Goal: Task Accomplishment & Management: Manage account settings

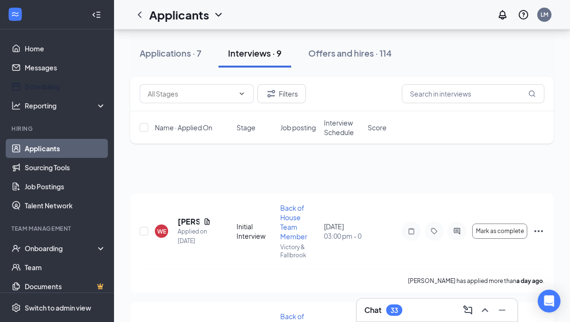
scroll to position [589, 0]
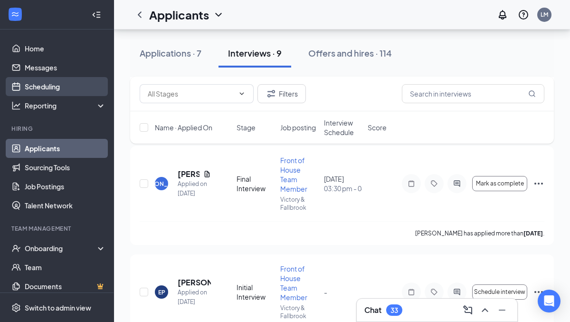
click at [47, 89] on link "Scheduling" at bounding box center [65, 86] width 81 height 19
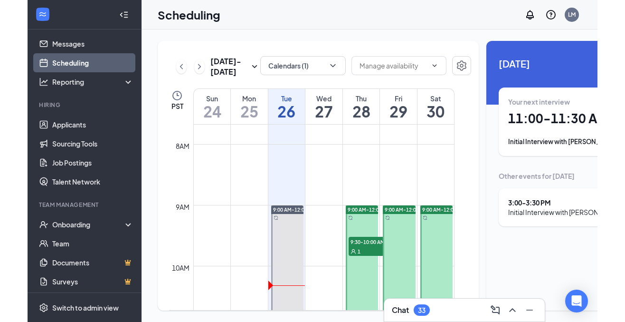
scroll to position [23, 0]
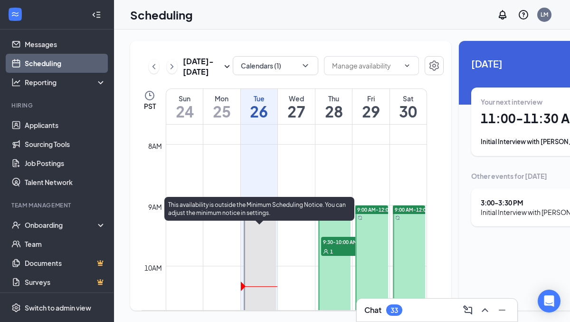
drag, startPoint x: 267, startPoint y: 230, endPoint x: 296, endPoint y: 202, distance: 39.7
click at [293, 203] on body "Home Messages Scheduling Reporting Hiring Applicants Sourcing Tools Job Posting…" at bounding box center [285, 161] width 570 height 322
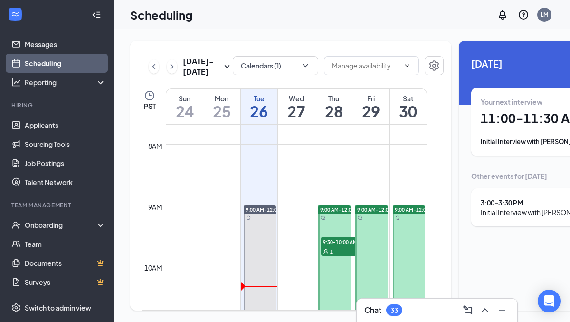
click at [376, 246] on div at bounding box center [372, 296] width 33 height 182
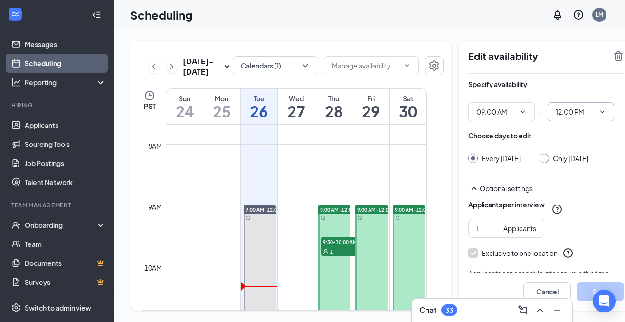
scroll to position [0, 5]
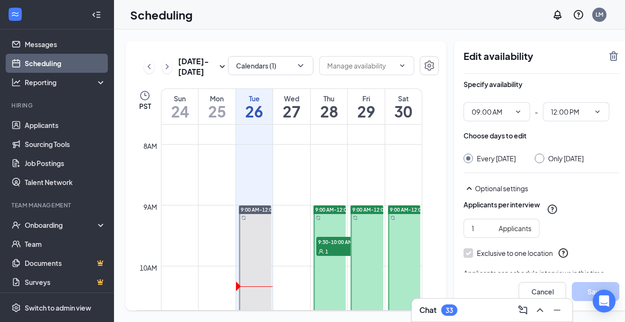
click at [535, 162] on div "Only [DATE]" at bounding box center [559, 159] width 49 height 10
click at [539, 296] on button "Cancel" at bounding box center [543, 291] width 48 height 19
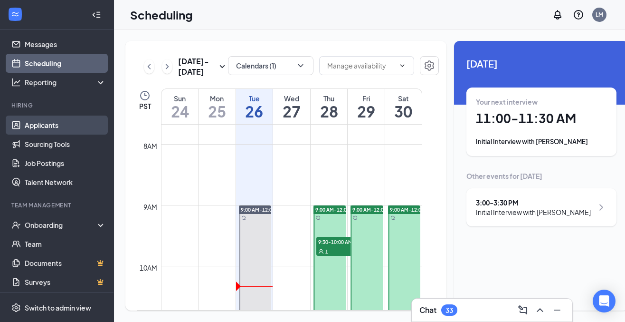
click at [57, 120] on link "Applicants" at bounding box center [65, 124] width 81 height 19
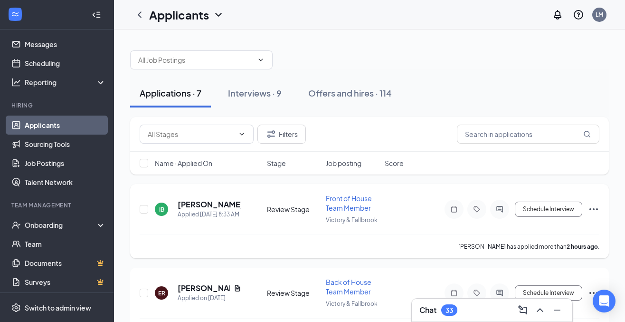
click at [570, 210] on icon "Ellipses" at bounding box center [593, 208] width 11 height 11
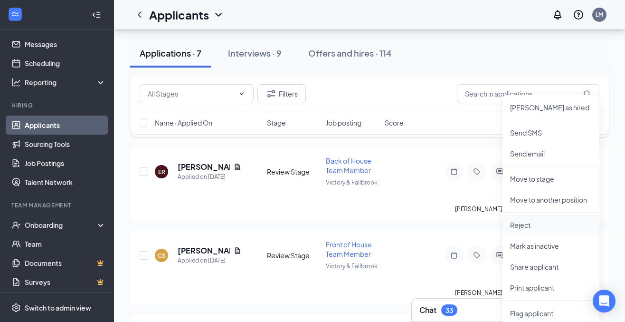
scroll to position [120, 0]
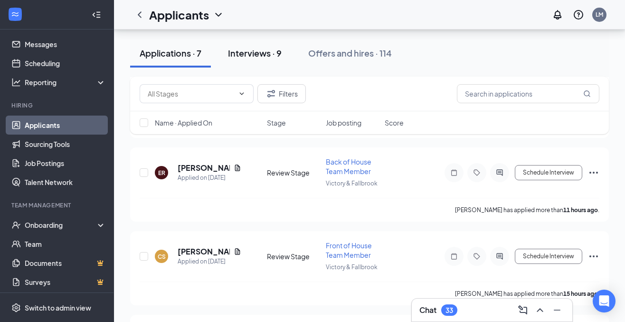
click at [257, 58] on div "Interviews · 9" at bounding box center [255, 53] width 54 height 12
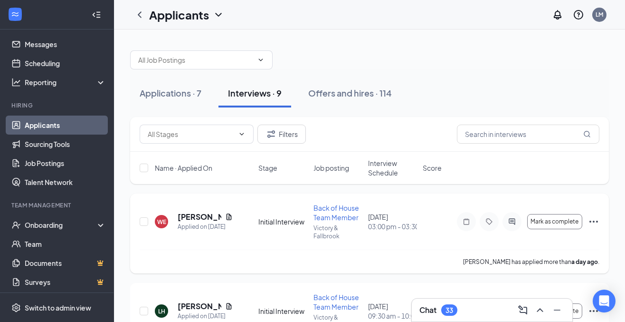
click at [570, 218] on icon "Ellipses" at bounding box center [593, 221] width 11 height 11
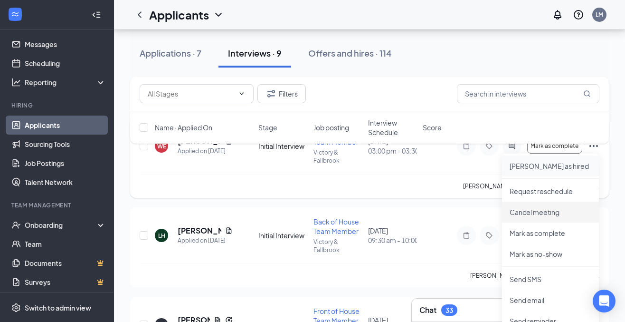
scroll to position [75, 0]
